Goal: Task Accomplishment & Management: Manage account settings

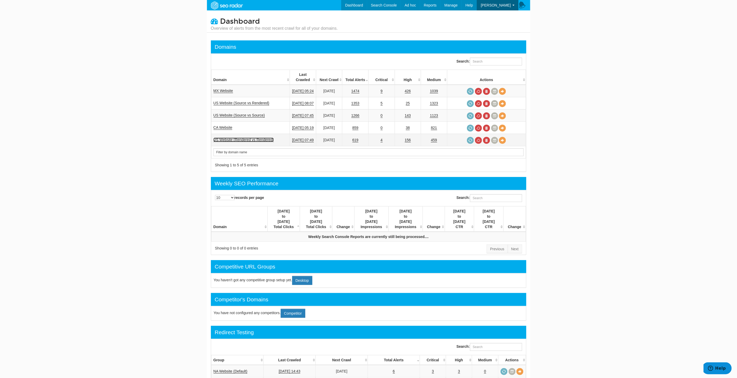
click at [252, 138] on link "US Website (Rendered vs Rendered)" at bounding box center [243, 140] width 60 height 4
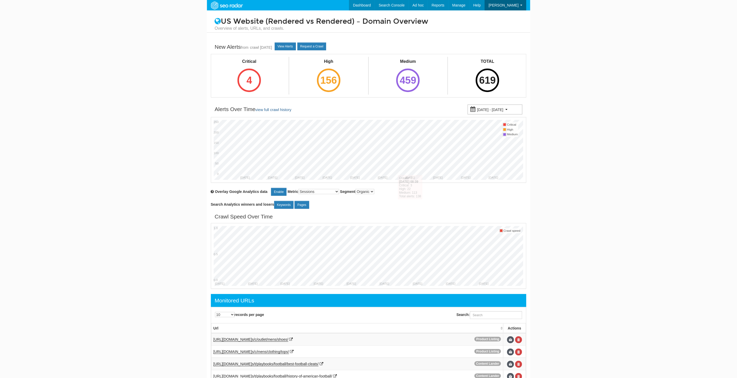
scroll to position [21, 0]
click at [290, 44] on link "View Alerts" at bounding box center [285, 46] width 21 height 8
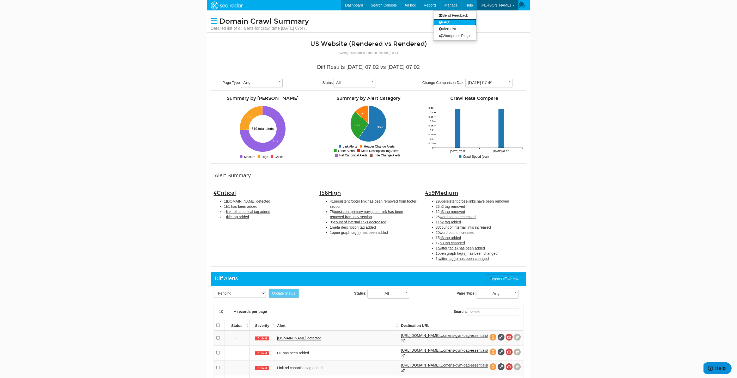
click at [460, 20] on link "FAQ" at bounding box center [454, 22] width 43 height 7
click at [447, 16] on link "Domains" at bounding box center [440, 15] width 43 height 7
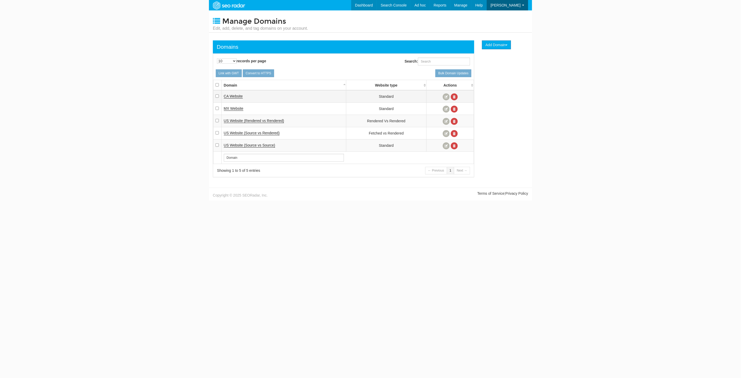
scroll to position [21, 0]
click at [268, 119] on span "US Website (Rendered vs Rendered" at bounding box center [253, 121] width 59 height 4
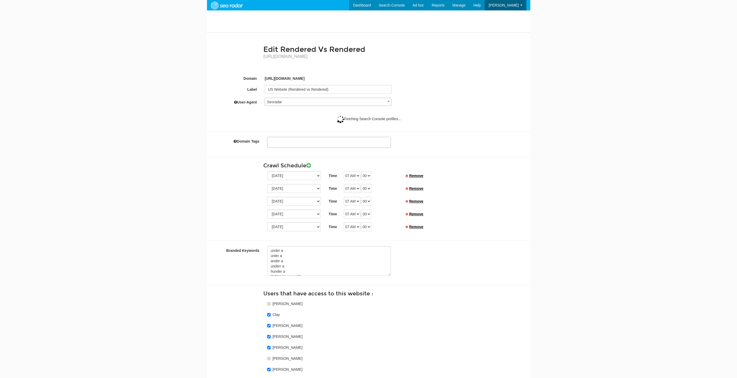
select select
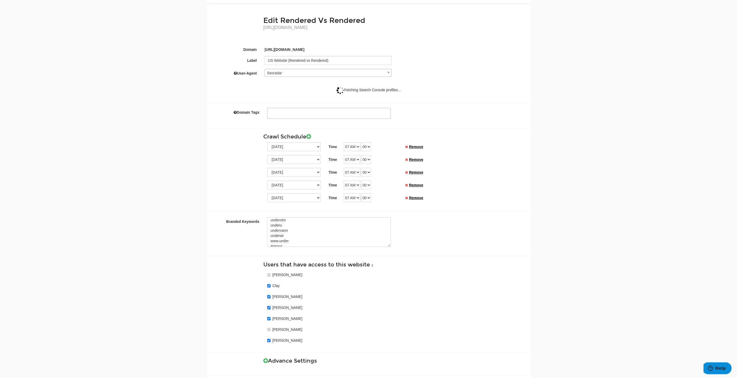
scroll to position [64, 0]
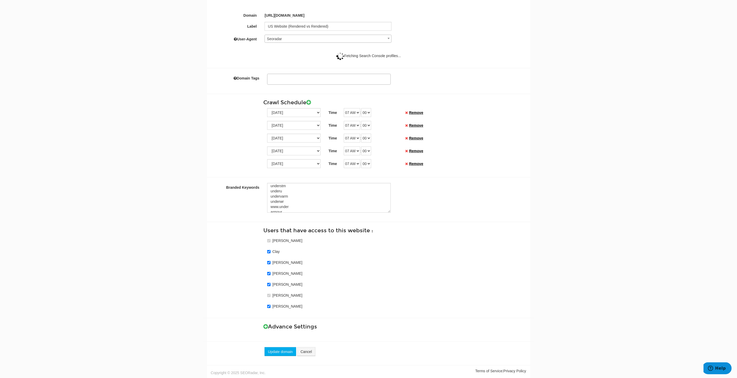
click at [270, 327] on h3 "Advance Settings" at bounding box center [394, 327] width 263 height 6
click at [264, 327] on icon at bounding box center [265, 326] width 5 height 5
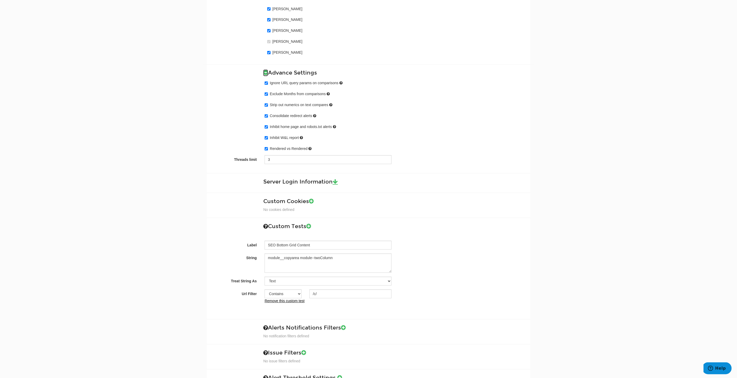
scroll to position [600, 0]
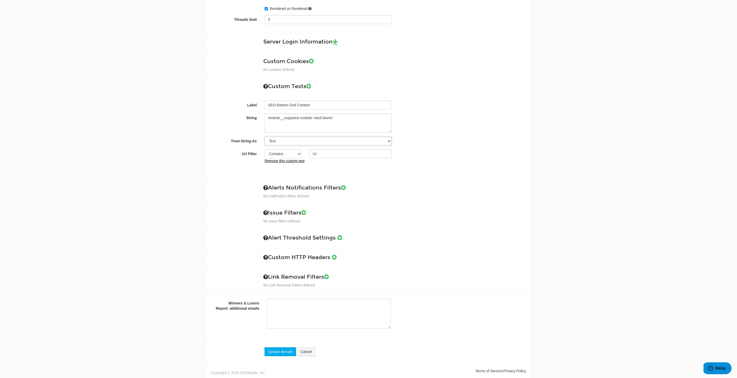
click at [325, 139] on select "Text Custom Regular Expression Custom XPath" at bounding box center [328, 141] width 127 height 9
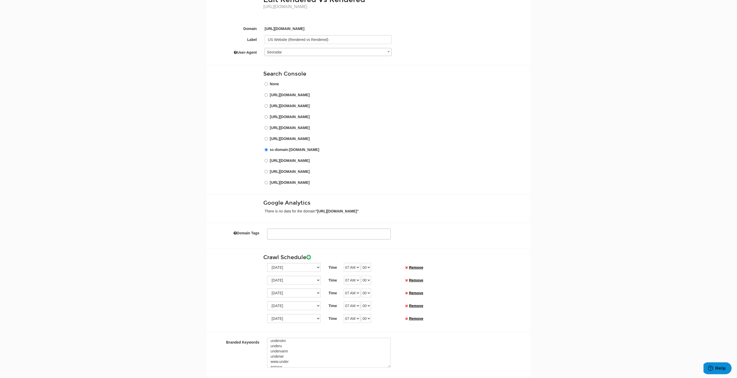
scroll to position [0, 0]
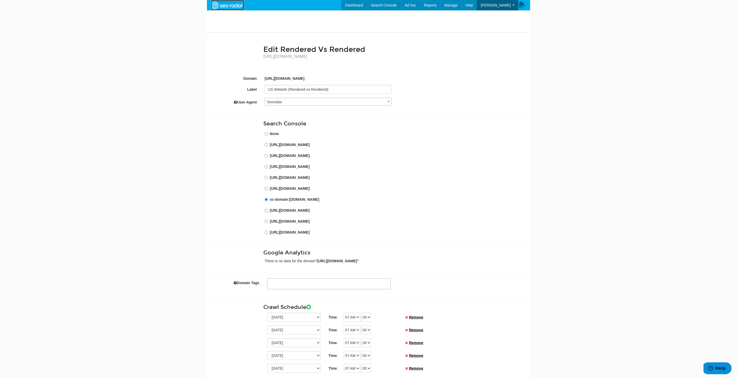
click at [222, 7] on img at bounding box center [227, 5] width 36 height 9
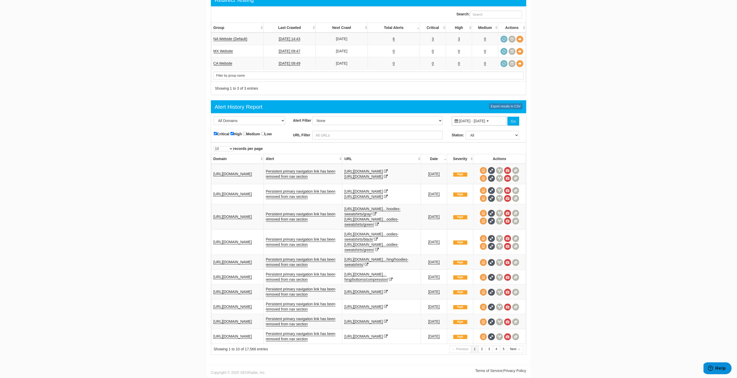
scroll to position [218, 0]
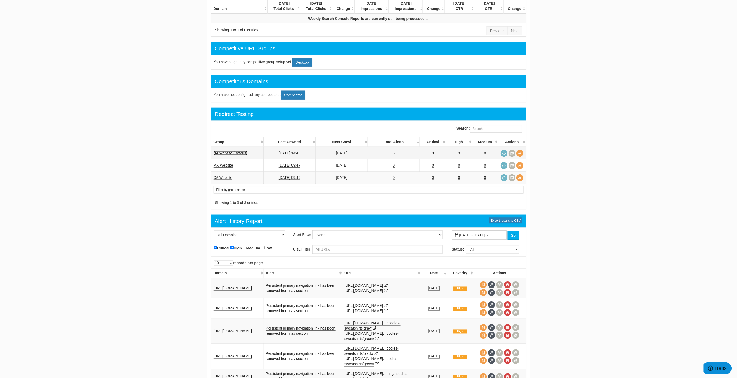
click at [224, 151] on link "NA Website (Default)" at bounding box center [230, 153] width 34 height 4
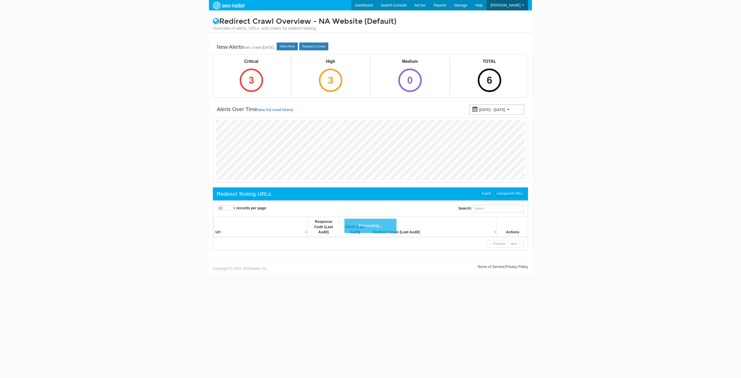
scroll to position [21, 0]
click at [290, 44] on link "View Alerts" at bounding box center [287, 46] width 21 height 8
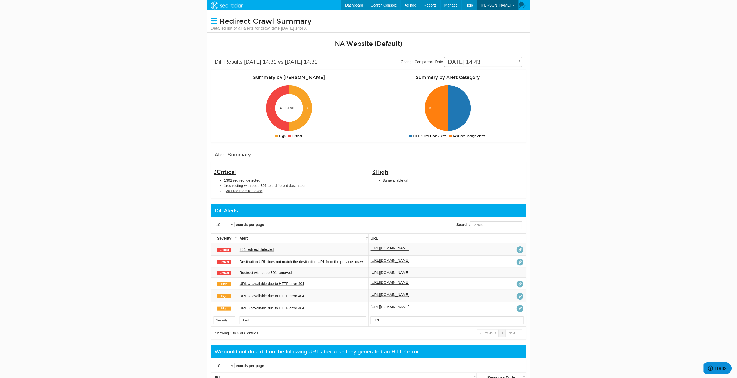
scroll to position [29, 0]
